Goal: Check status: Check status

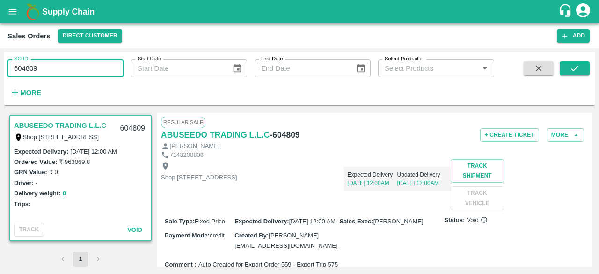
click at [53, 66] on input "604809" at bounding box center [65, 68] width 116 height 18
type input "604881"
click at [567, 69] on button "submit" at bounding box center [575, 68] width 30 height 14
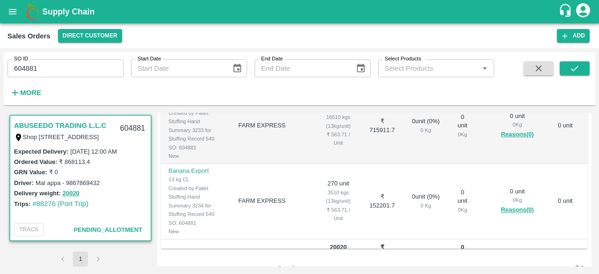
scroll to position [231, 0]
click at [316, 158] on td "1270 unit 16510 kgs (13kg/unit) ₹ 563.71 / Unit" at bounding box center [338, 126] width 44 height 75
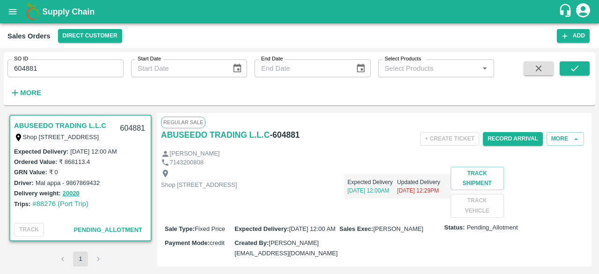
scroll to position [2, 0]
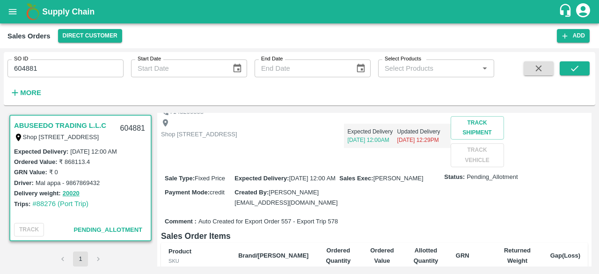
click at [302, 167] on div "Shop No.43, ,Wholesale Building No. 2 Central Fruit and Vegetable Market, PO BO…" at bounding box center [374, 141] width 427 height 51
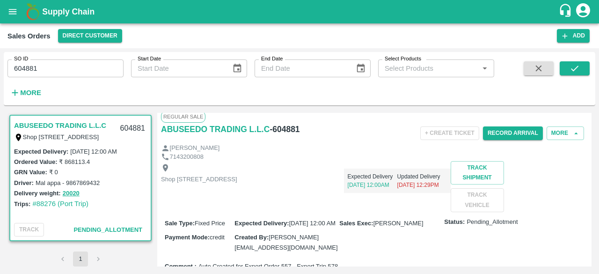
scroll to position [5, 0]
click at [564, 133] on button "More" at bounding box center [565, 134] width 37 height 14
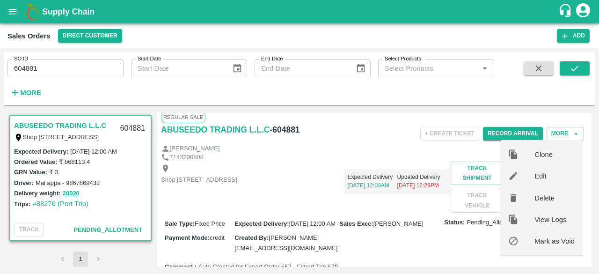
click at [379, 196] on div "Shop No.43, ,Wholesale Building No. 2 Central Fruit and Vegetable Market, PO BO…" at bounding box center [374, 187] width 427 height 51
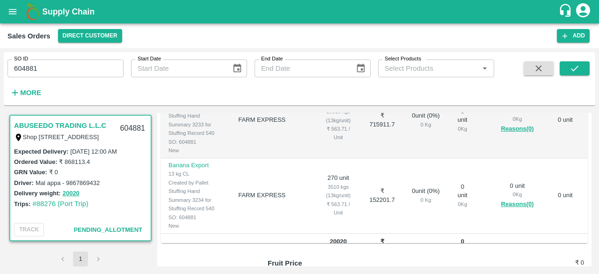
scroll to position [173, 0]
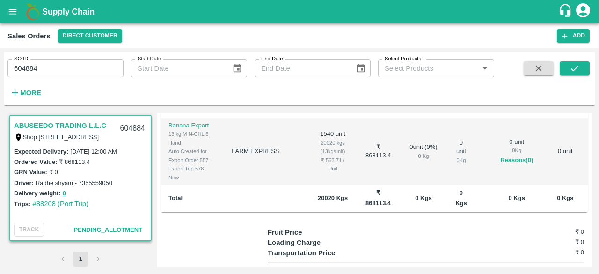
scroll to position [203, 0]
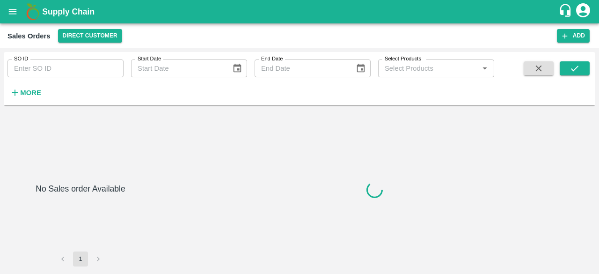
type input "604882"
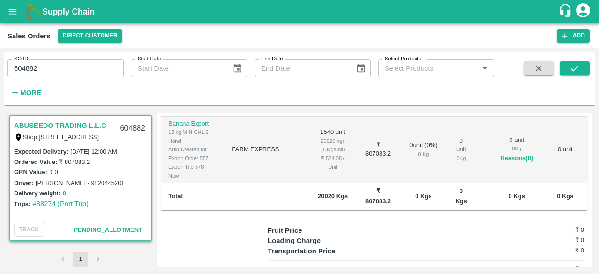
scroll to position [202, 0]
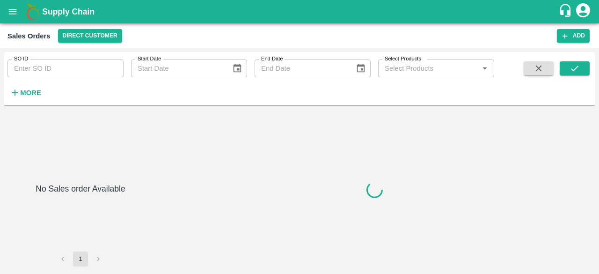
type input "604891"
type input "604881"
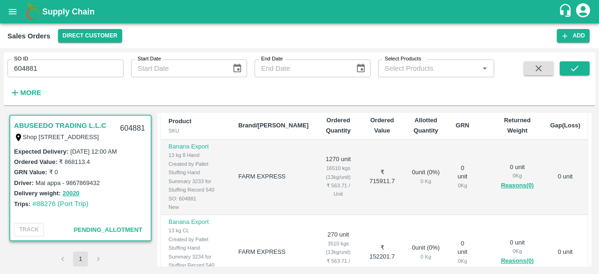
scroll to position [180, 0]
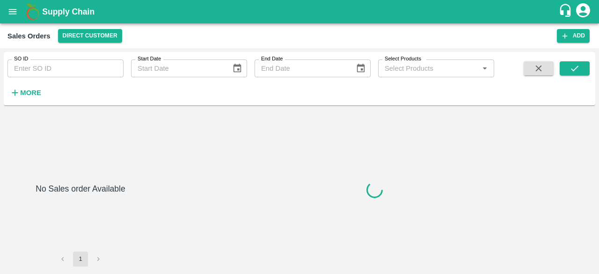
type input "604880"
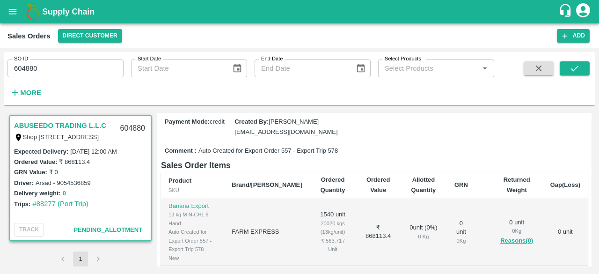
scroll to position [145, 0]
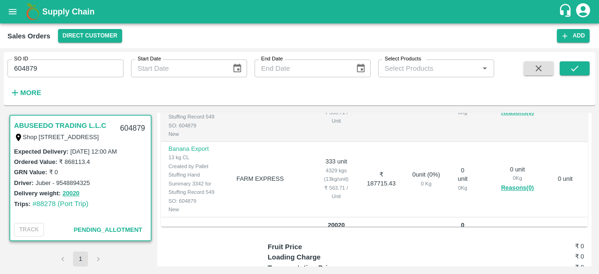
scroll to position [255, 0]
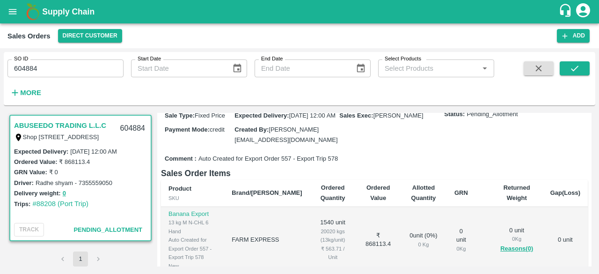
scroll to position [92, 0]
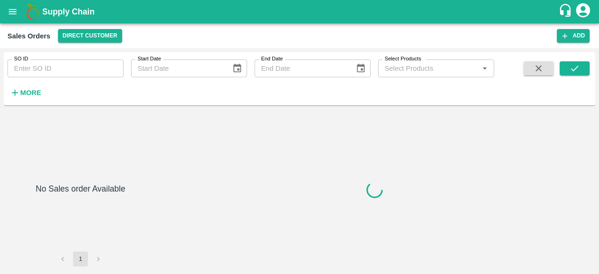
type input "604891"
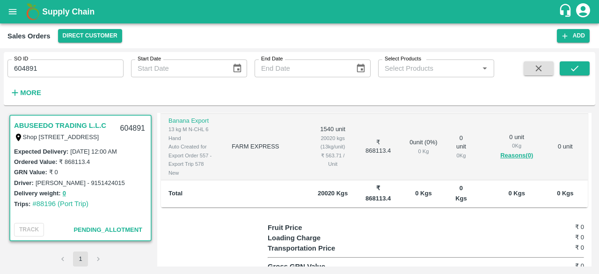
scroll to position [207, 0]
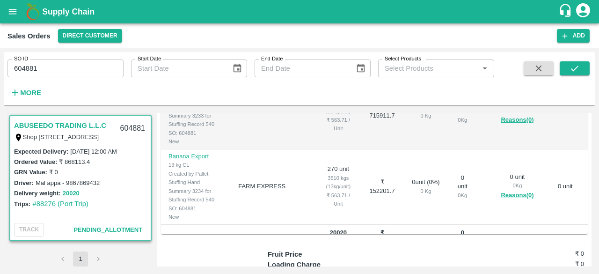
scroll to position [245, 0]
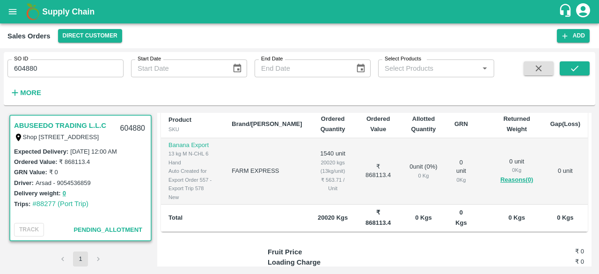
scroll to position [185, 0]
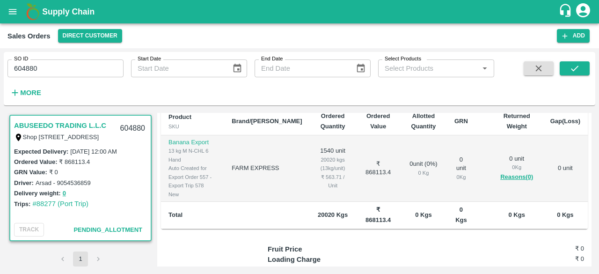
click at [547, 173] on td "0 unit" at bounding box center [565, 168] width 45 height 66
click at [360, 202] on td "₹ 868113.4" at bounding box center [378, 168] width 44 height 66
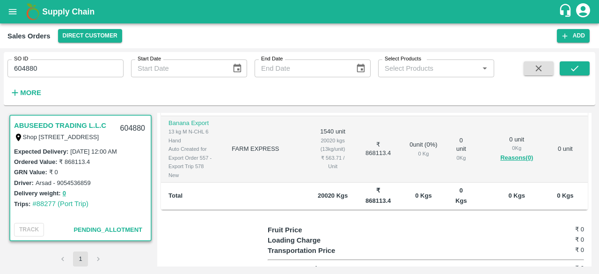
scroll to position [205, 0]
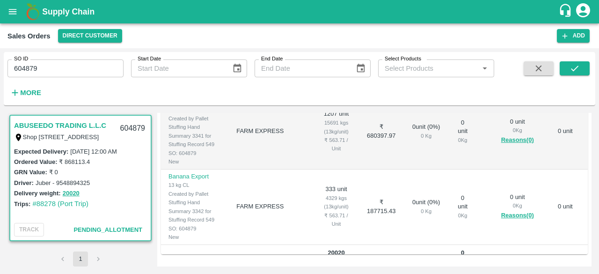
scroll to position [237, 0]
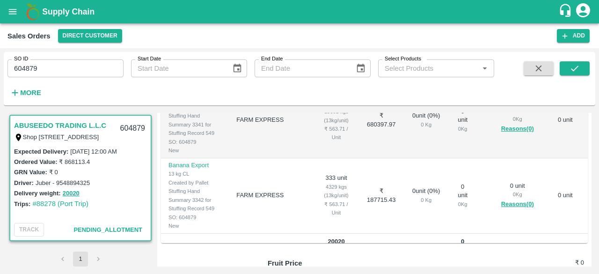
click at [207, 146] on div "Created by Pallet Stuffing Hand Summary 3341 for Stuffing Record 549 SO: 604879" at bounding box center [195, 124] width 53 height 43
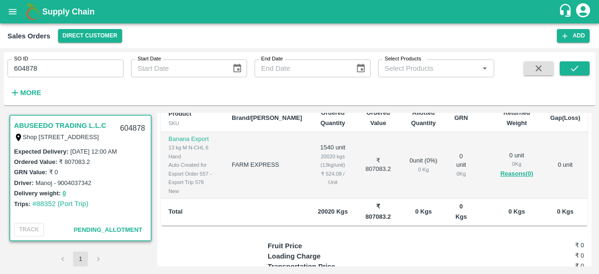
scroll to position [187, 0]
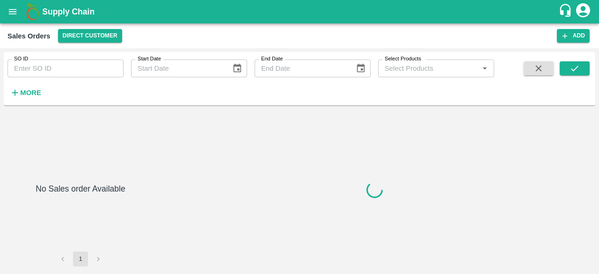
type input "604878"
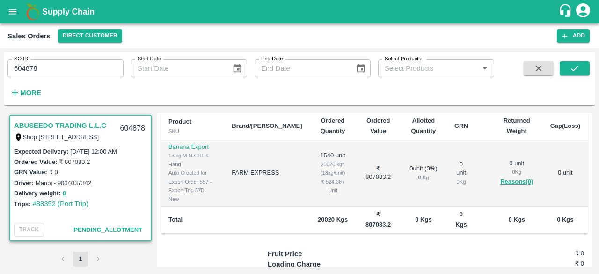
scroll to position [181, 0]
